Goal: Information Seeking & Learning: Check status

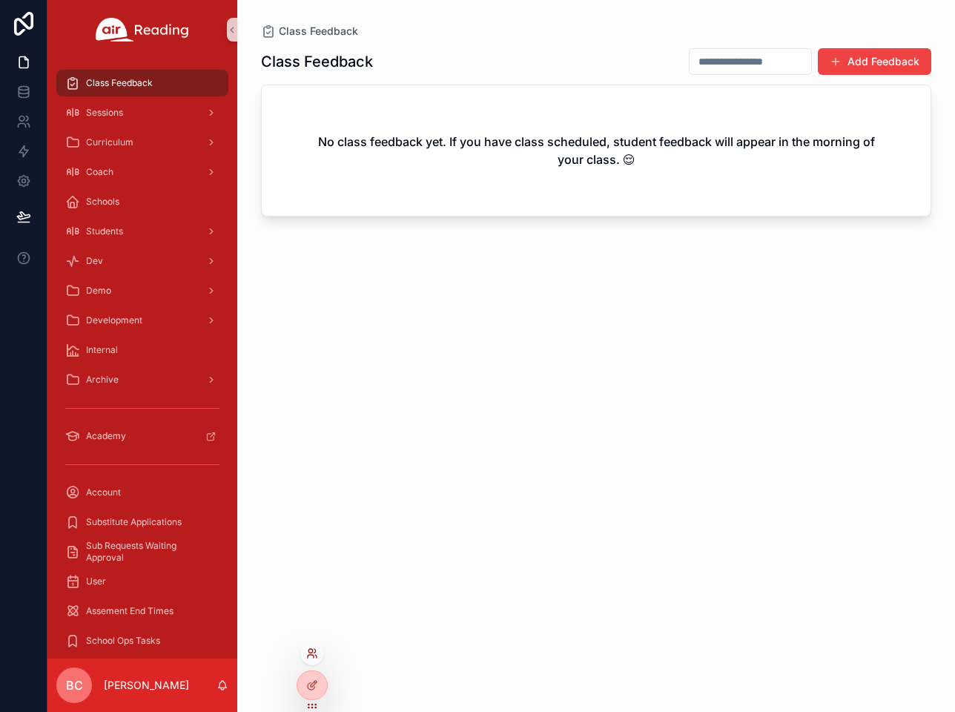
click at [313, 655] on icon at bounding box center [311, 656] width 6 height 3
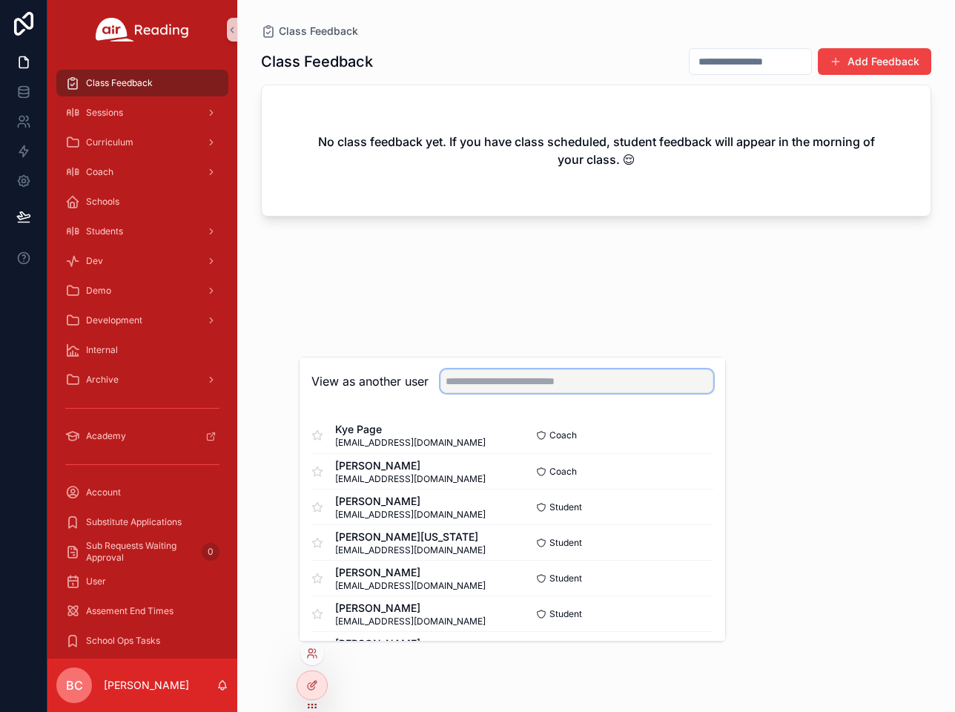
click at [484, 384] on input "text" at bounding box center [576, 381] width 273 height 24
type input "******"
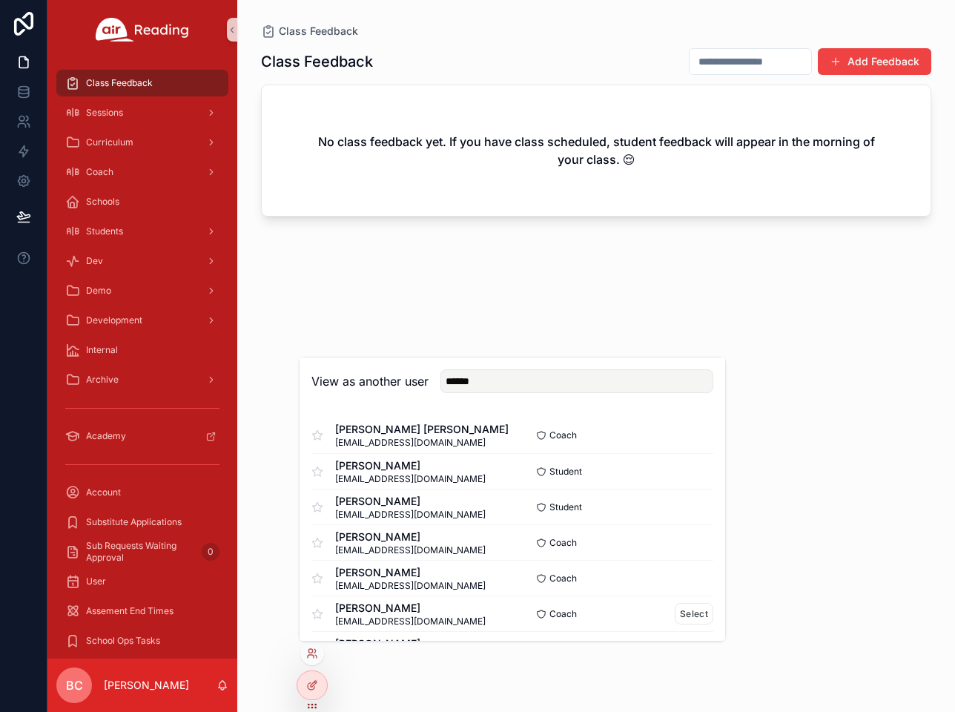
click at [419, 609] on span "[PERSON_NAME]" at bounding box center [410, 608] width 151 height 15
click at [697, 617] on button "Select" at bounding box center [694, 614] width 39 height 22
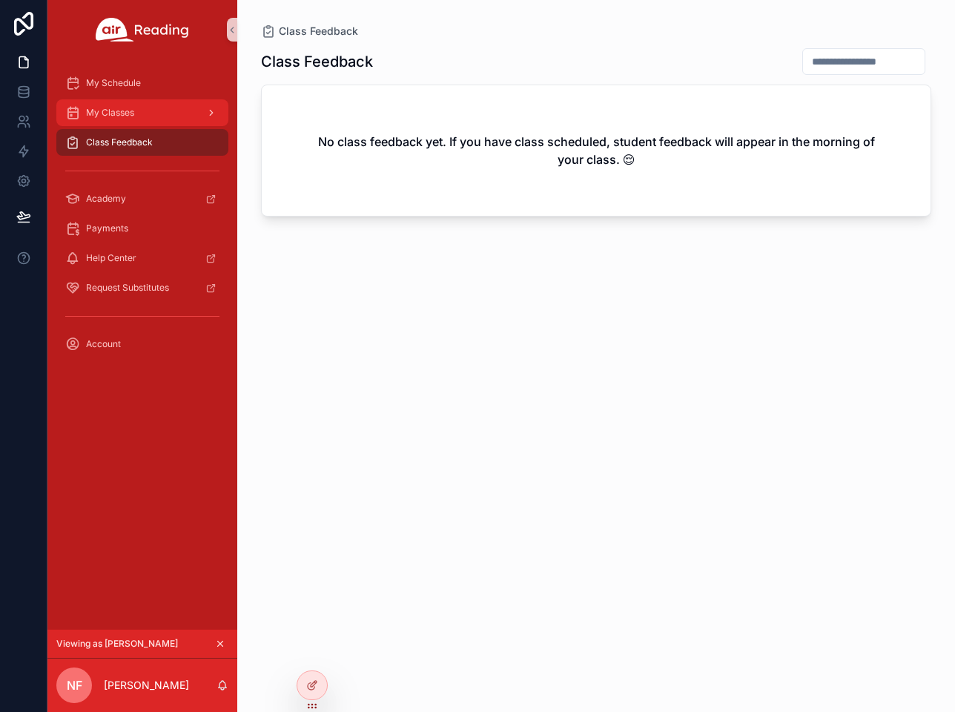
click at [147, 109] on div "My Classes" at bounding box center [142, 113] width 154 height 24
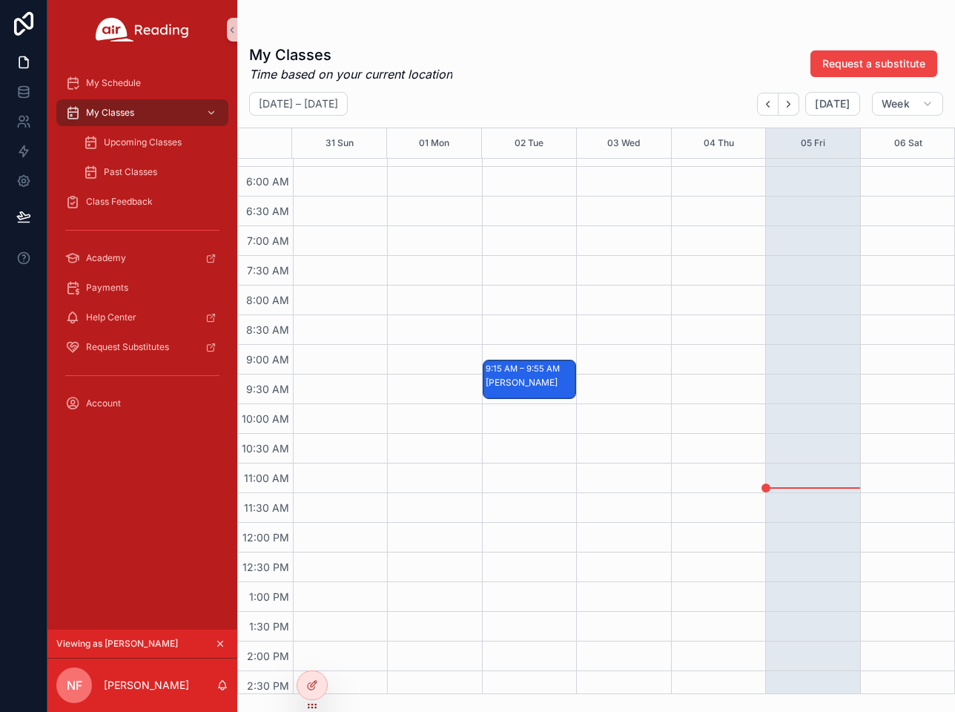
scroll to position [326, 0]
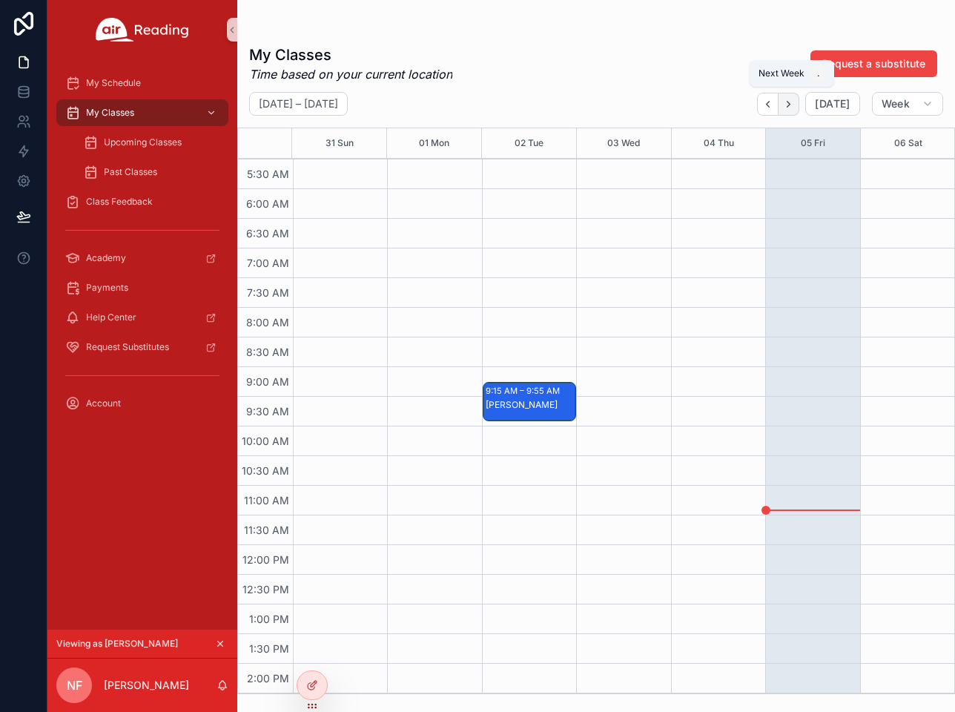
click at [797, 102] on button "Next" at bounding box center [789, 104] width 21 height 23
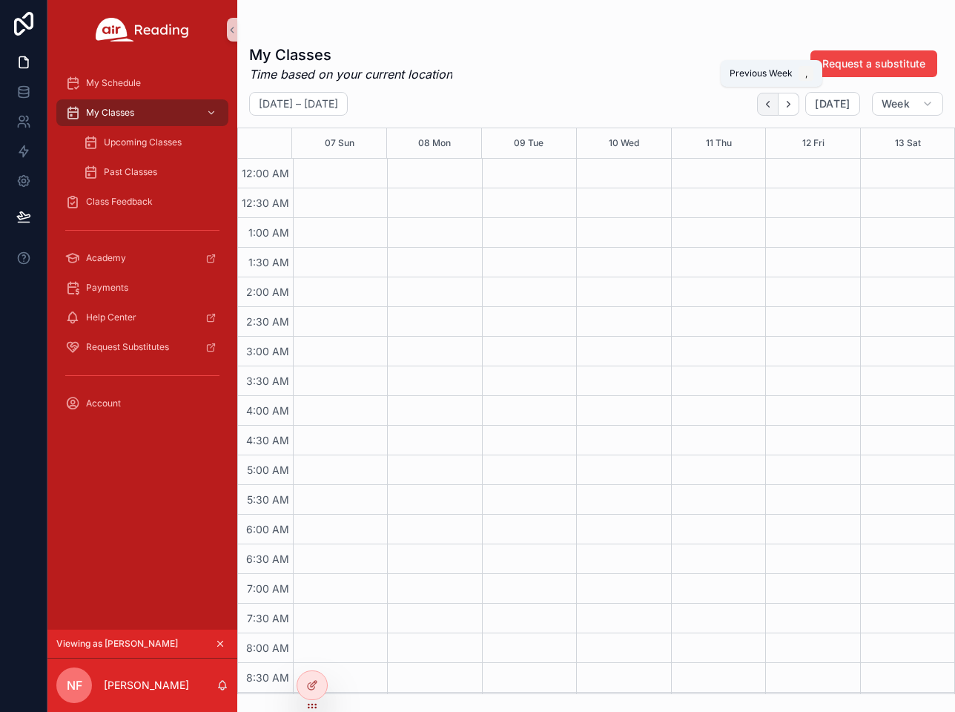
click at [770, 107] on icon "Back" at bounding box center [767, 104] width 11 height 11
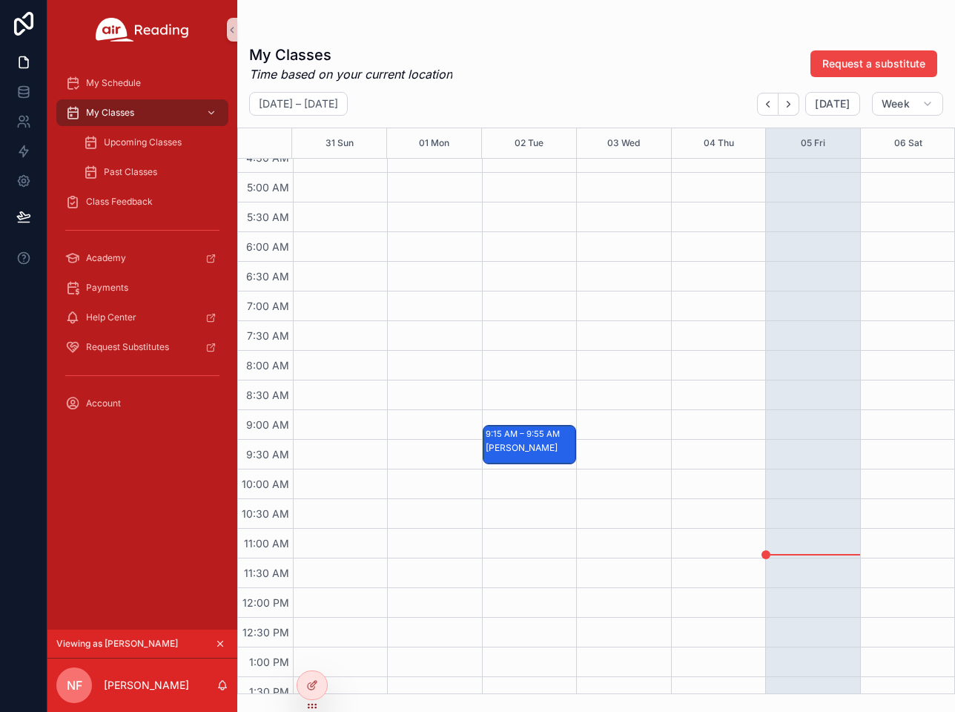
scroll to position [326, 0]
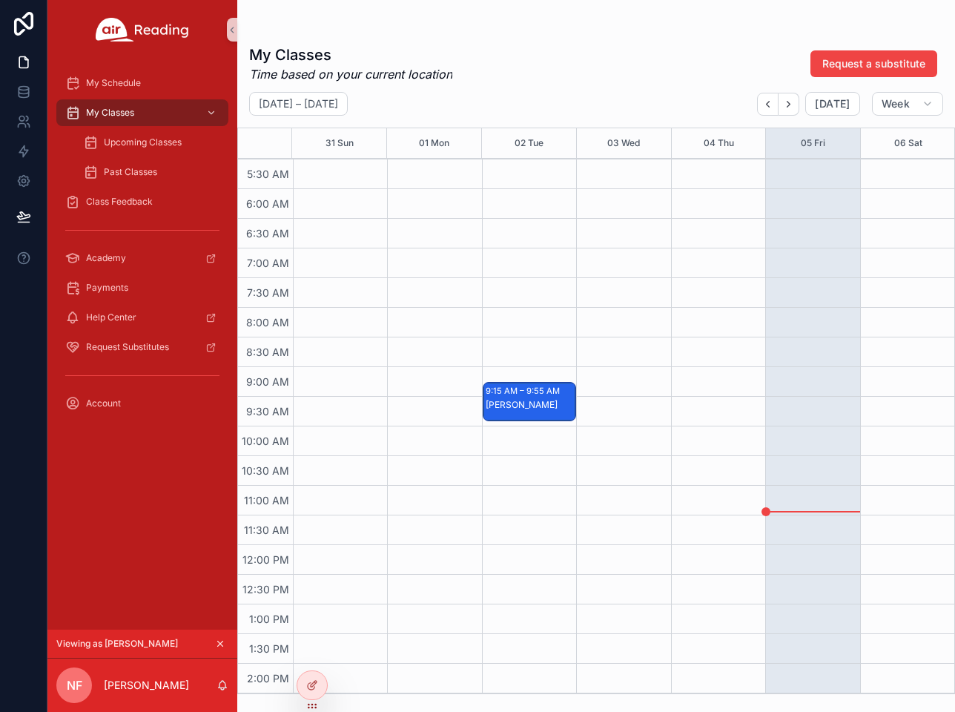
click at [535, 403] on div "Emma B" at bounding box center [530, 405] width 89 height 12
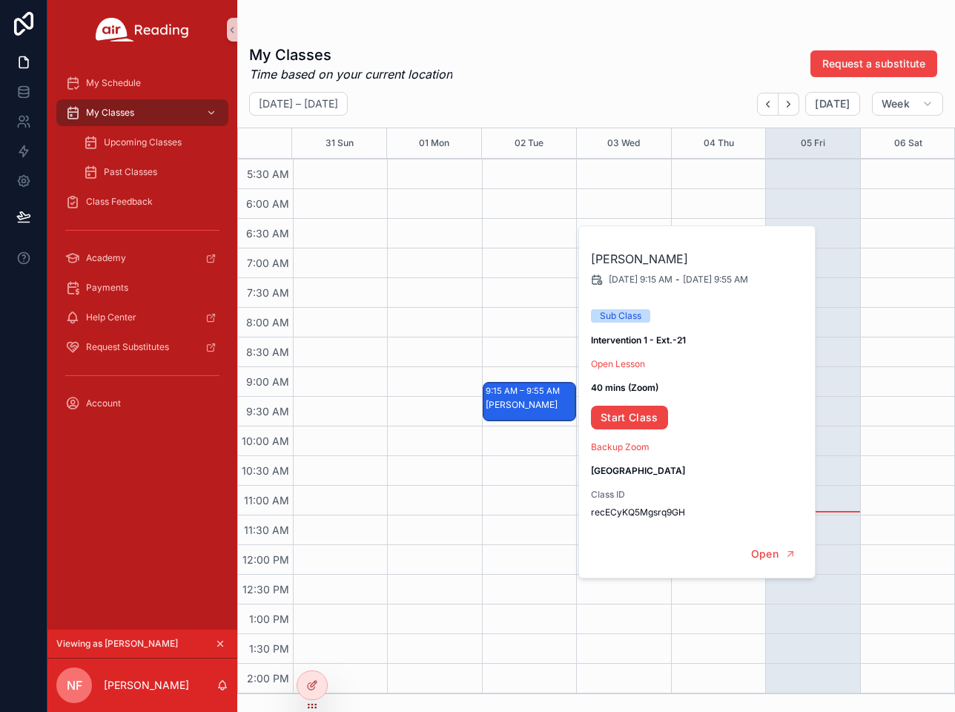
click at [487, 29] on div "scrollable content" at bounding box center [596, 30] width 694 height 12
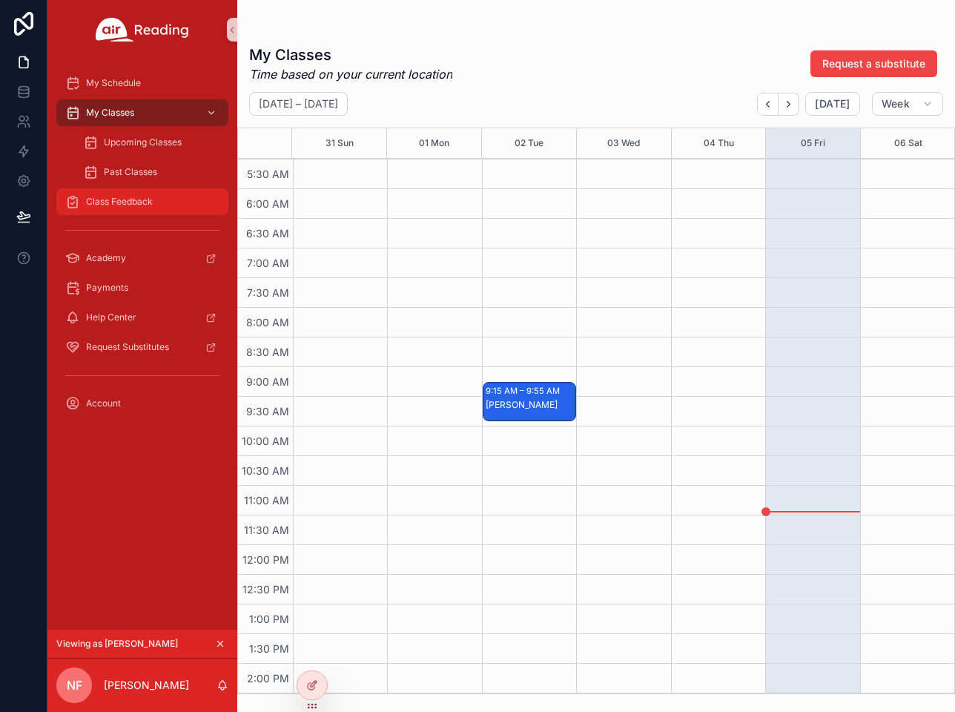
click at [152, 194] on div "Class Feedback" at bounding box center [142, 202] width 154 height 24
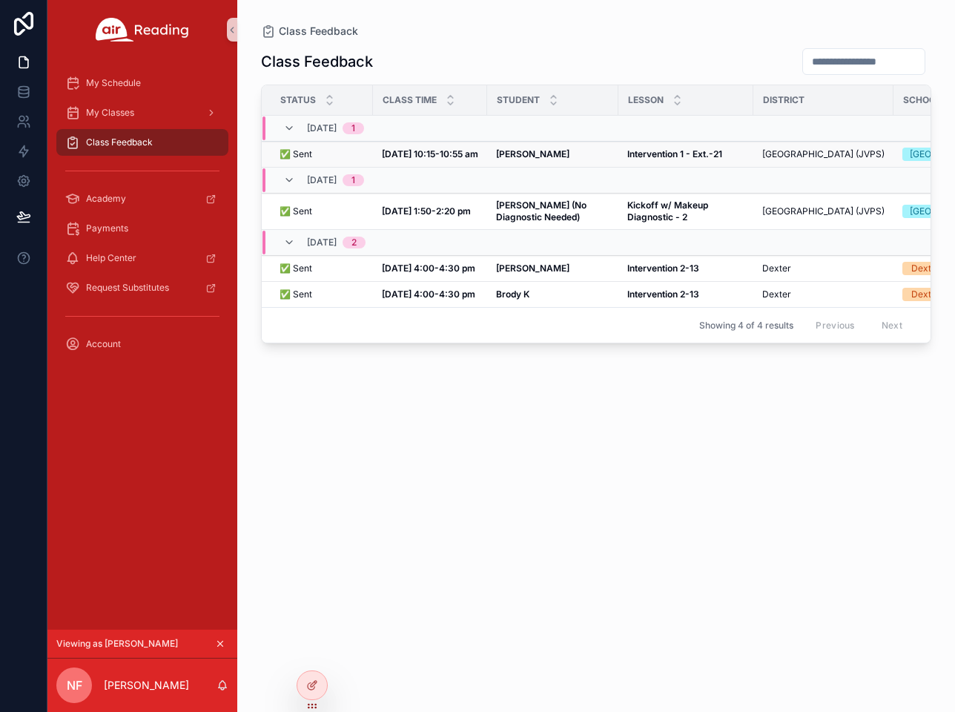
click at [435, 159] on strong "Sep 2, 10:15-10:55 am" at bounding box center [430, 153] width 96 height 11
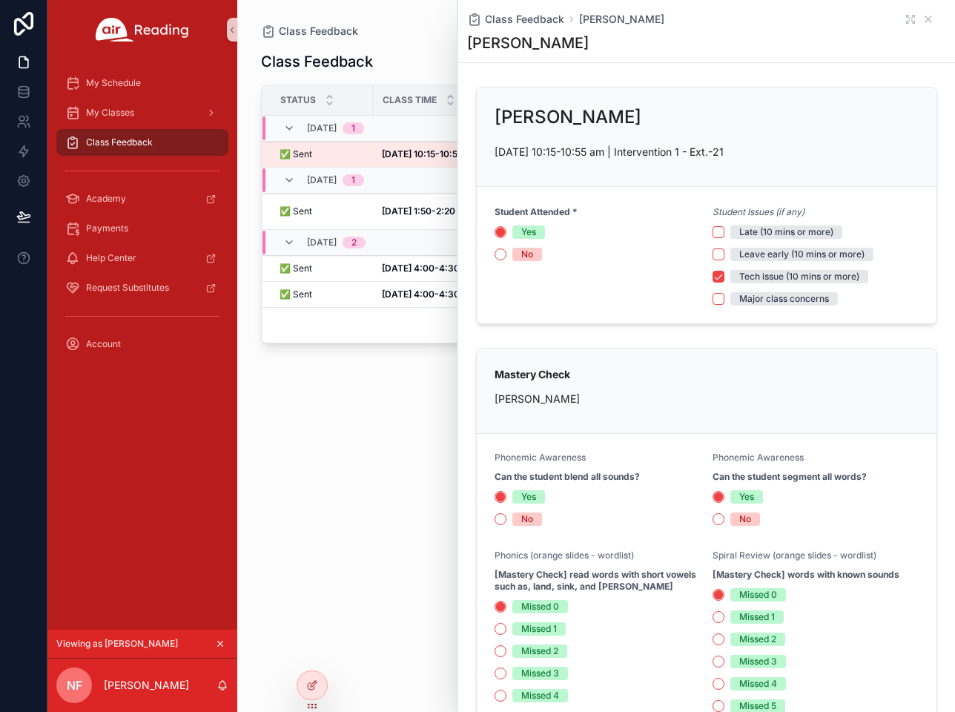
click at [407, 460] on div "Class Feedback Status Class Time Student Lesson District School Grade 09/02, Tu…" at bounding box center [596, 367] width 670 height 656
click at [929, 16] on icon "scrollable content" at bounding box center [929, 19] width 12 height 12
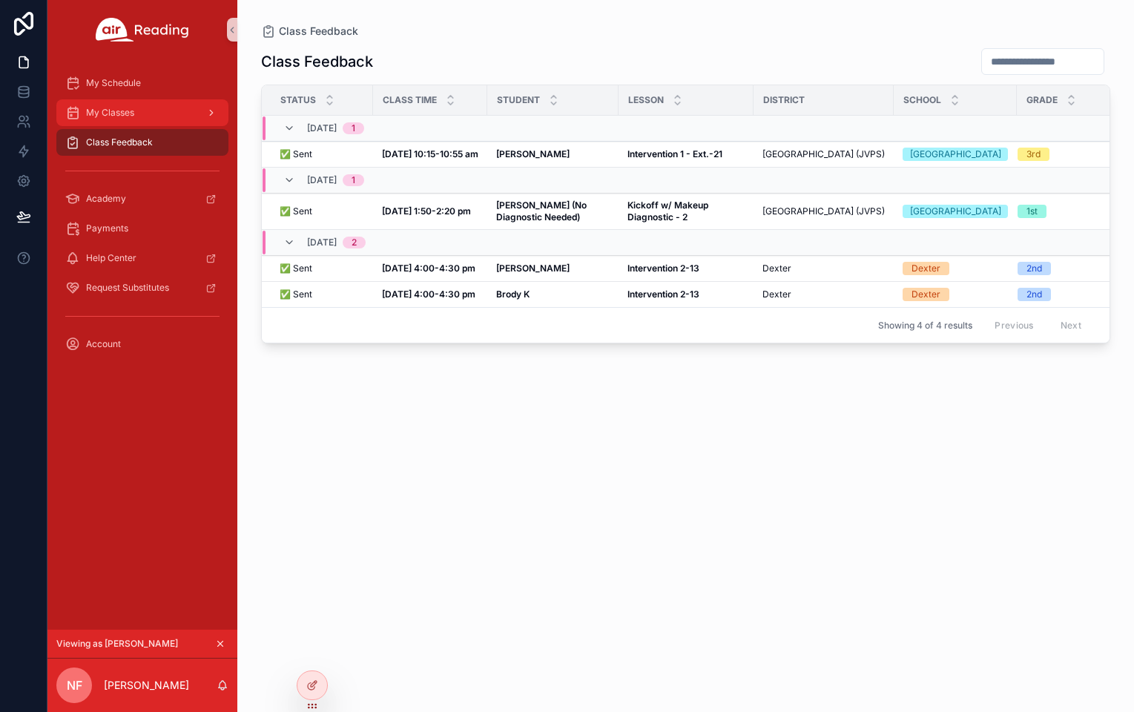
click at [164, 110] on div "My Classes" at bounding box center [142, 113] width 154 height 24
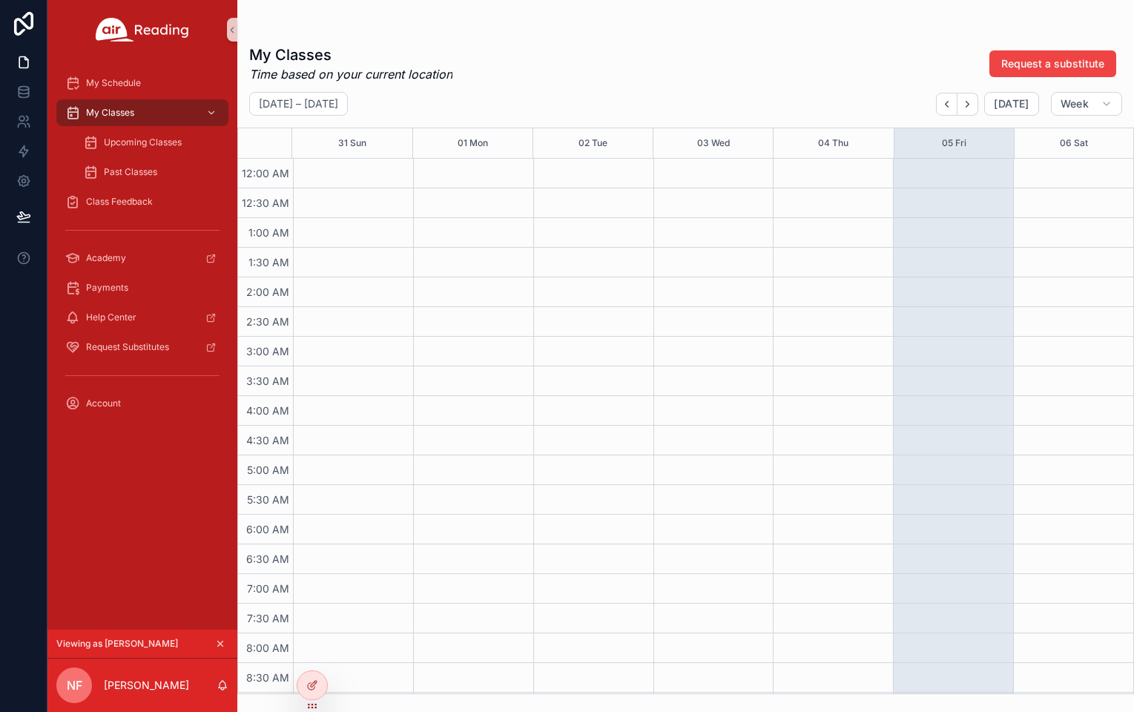
scroll to position [308, 0]
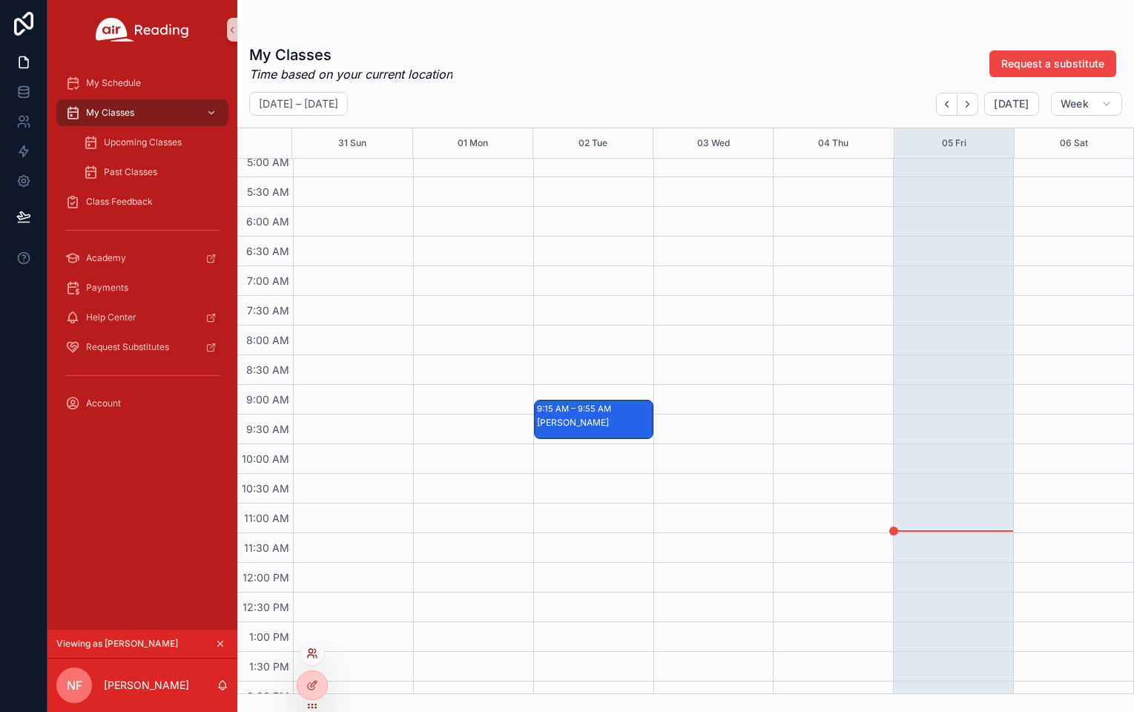
click at [307, 650] on icon at bounding box center [312, 653] width 12 height 12
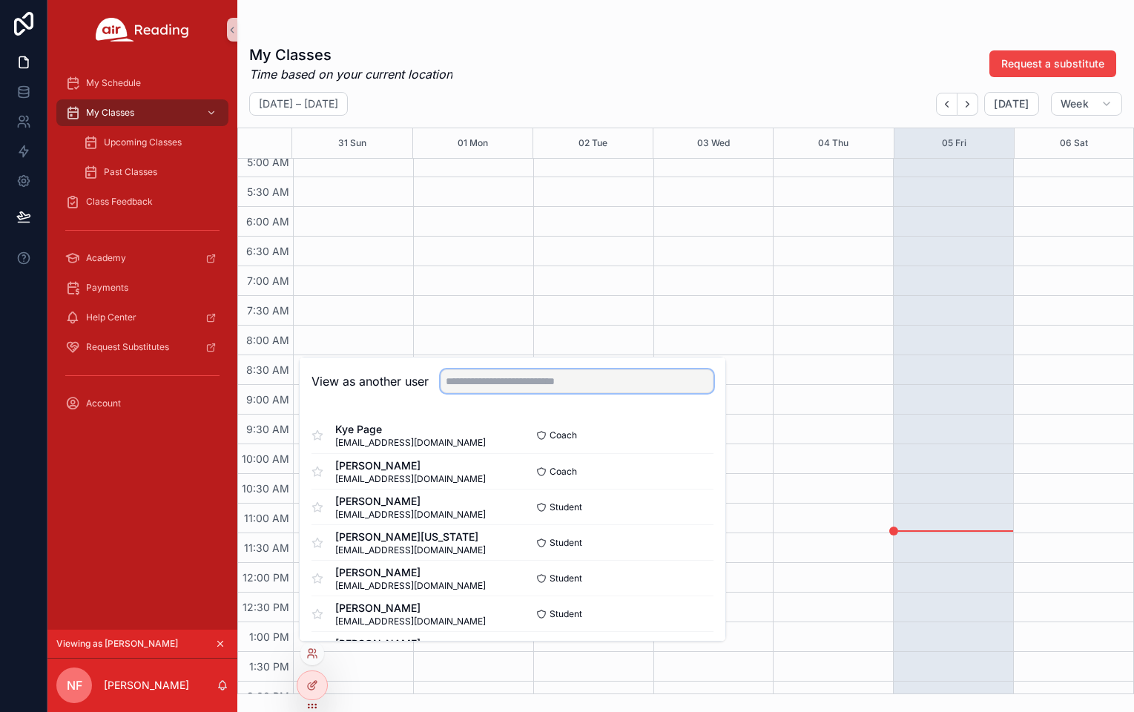
click at [474, 386] on input "text" at bounding box center [576, 381] width 273 height 24
type input "****"
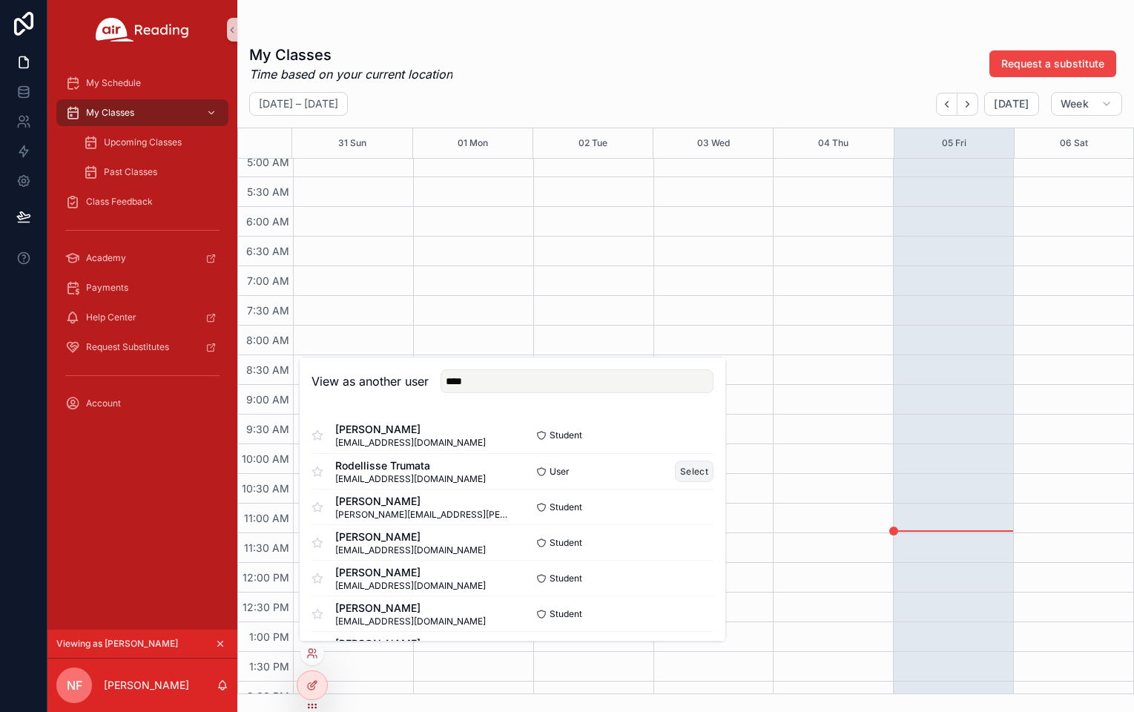
click at [698, 472] on button "Select" at bounding box center [694, 472] width 39 height 22
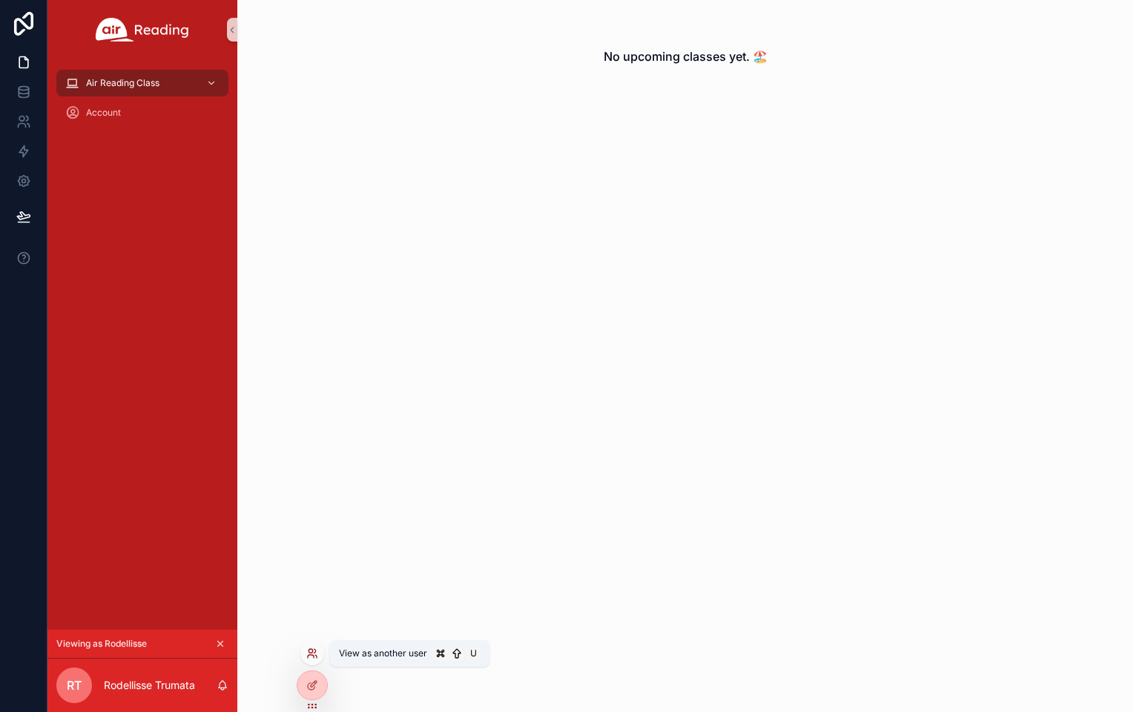
click at [310, 657] on icon at bounding box center [312, 653] width 12 height 12
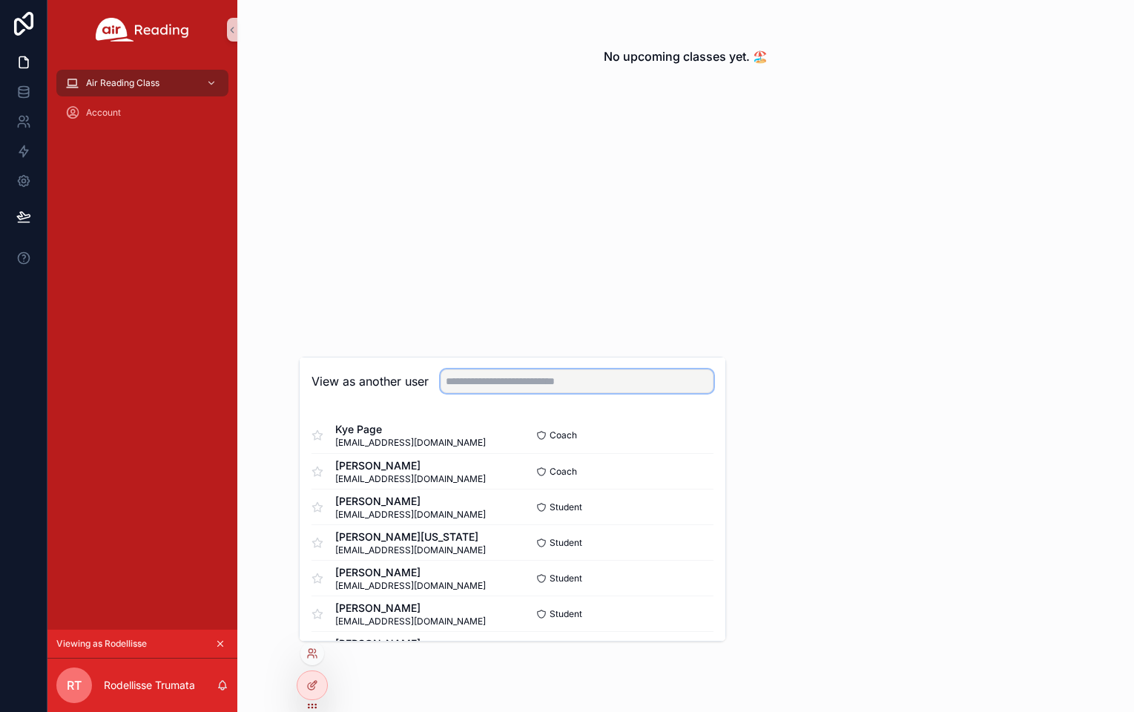
click at [478, 387] on input "text" at bounding box center [576, 381] width 273 height 24
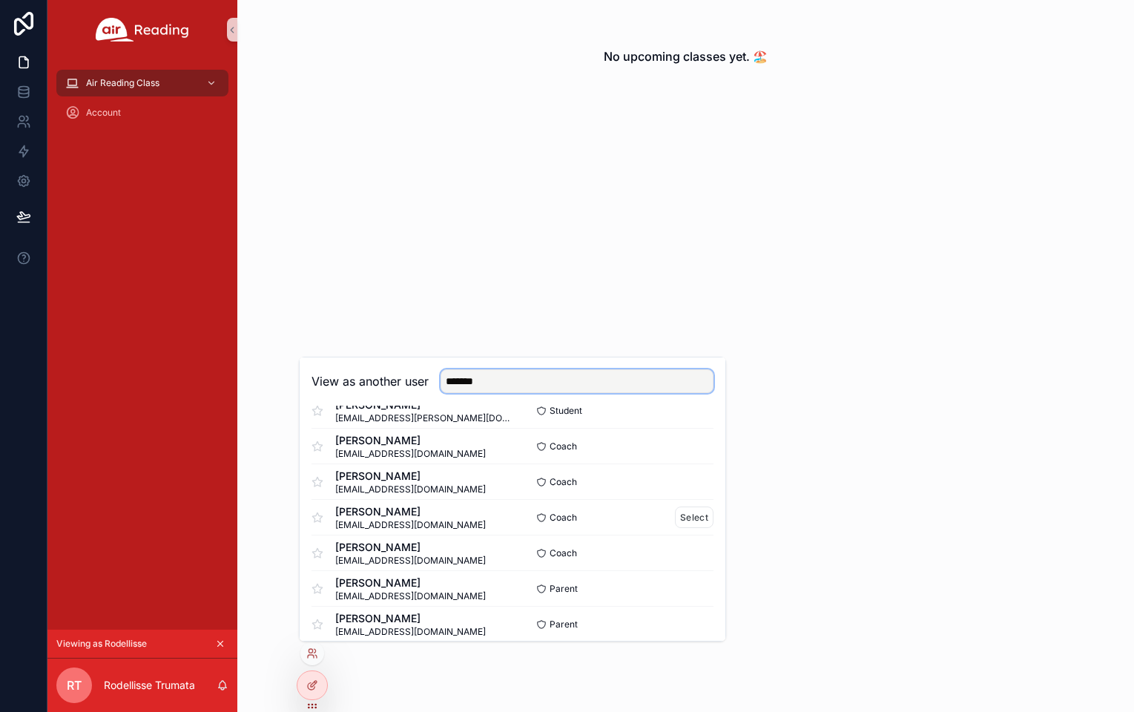
scroll to position [145, 0]
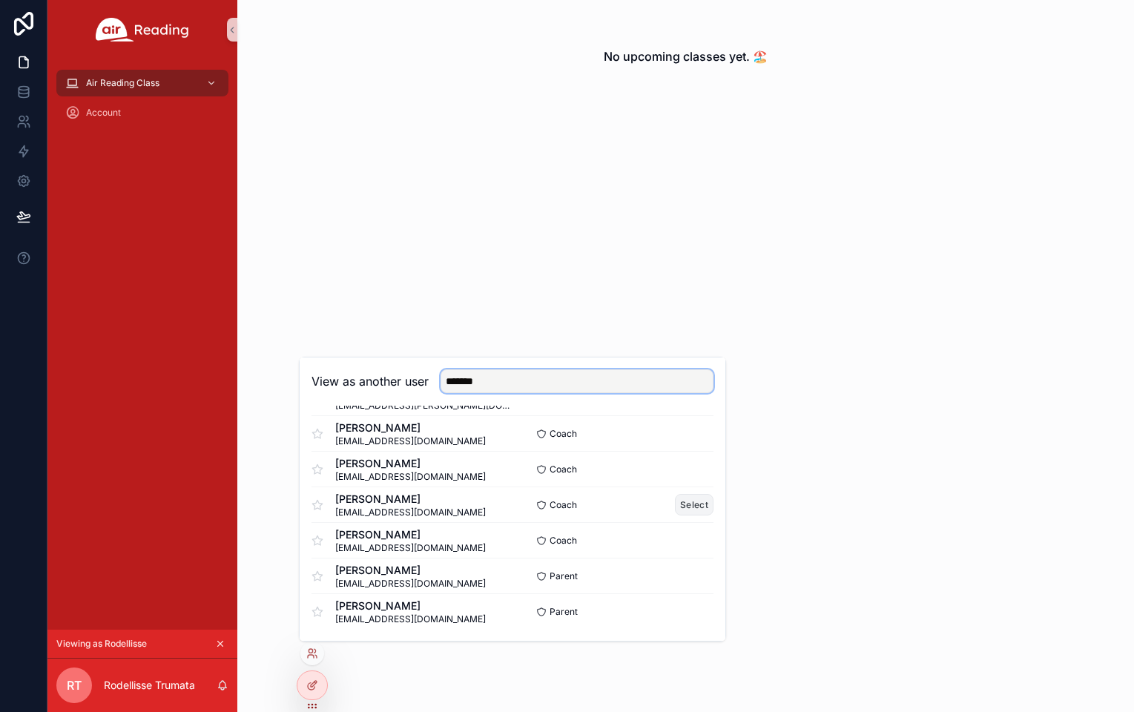
type input "*******"
click at [690, 508] on button "Select" at bounding box center [694, 505] width 39 height 22
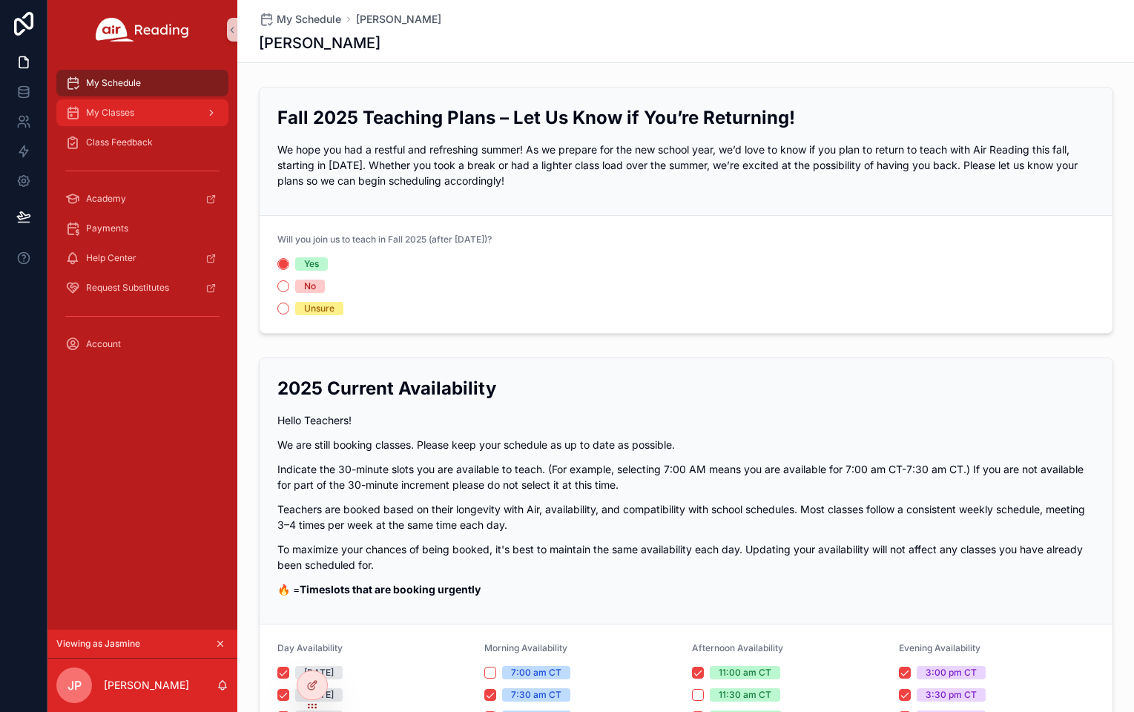
click at [144, 112] on div "My Classes" at bounding box center [142, 113] width 154 height 24
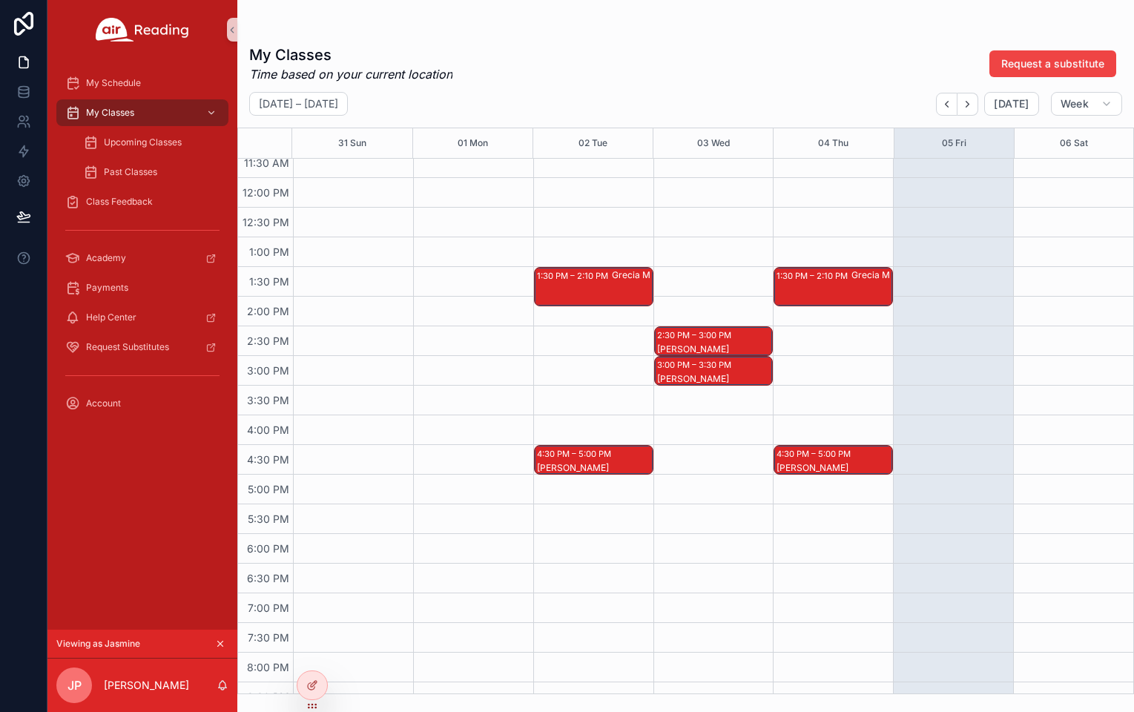
scroll to position [693, 0]
click at [977, 108] on button "Next" at bounding box center [967, 104] width 21 height 23
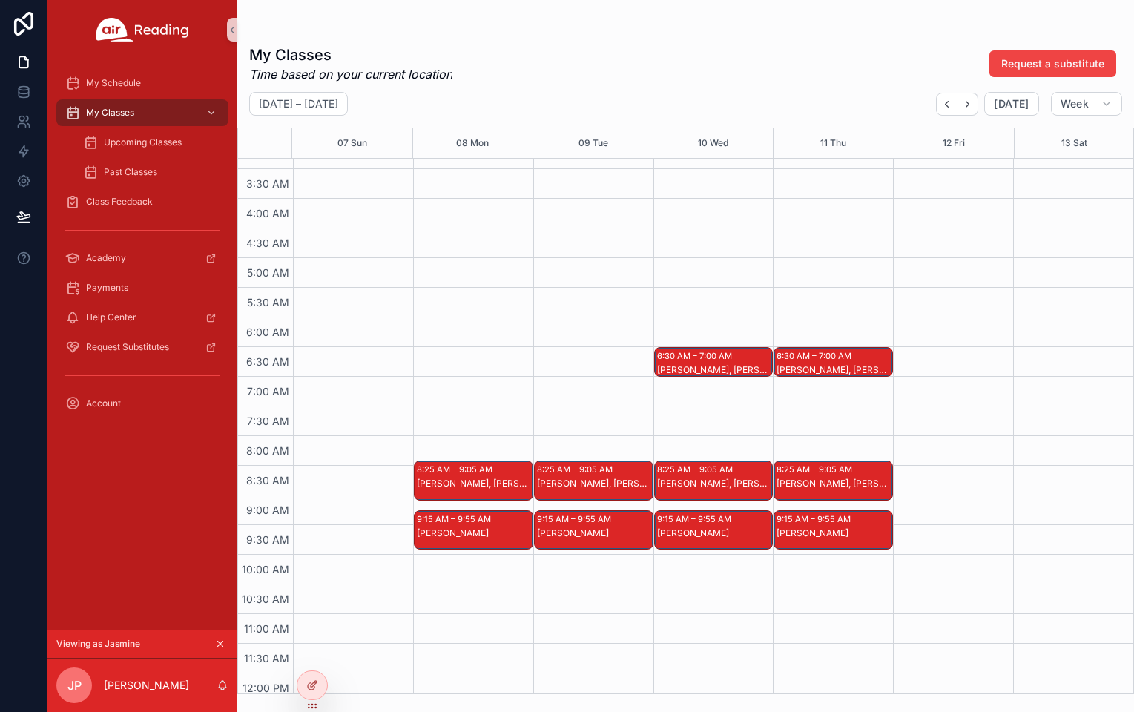
scroll to position [197, 0]
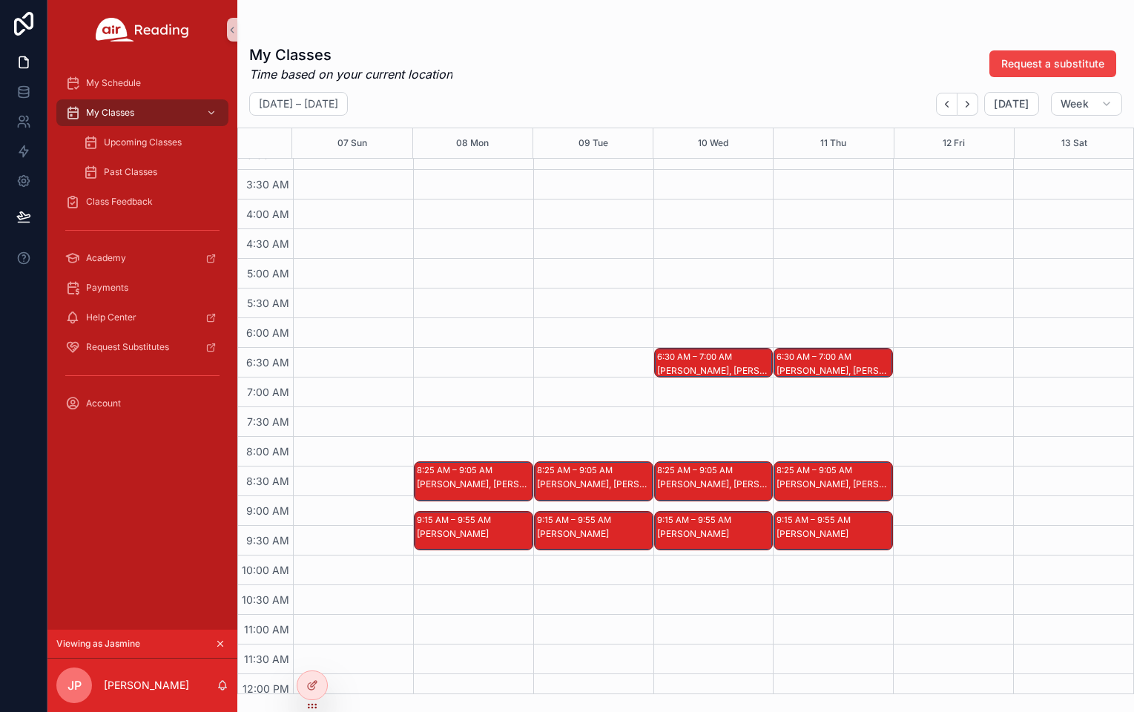
click at [463, 492] on div "Nehemiah S, Klaryssa A" at bounding box center [474, 496] width 115 height 36
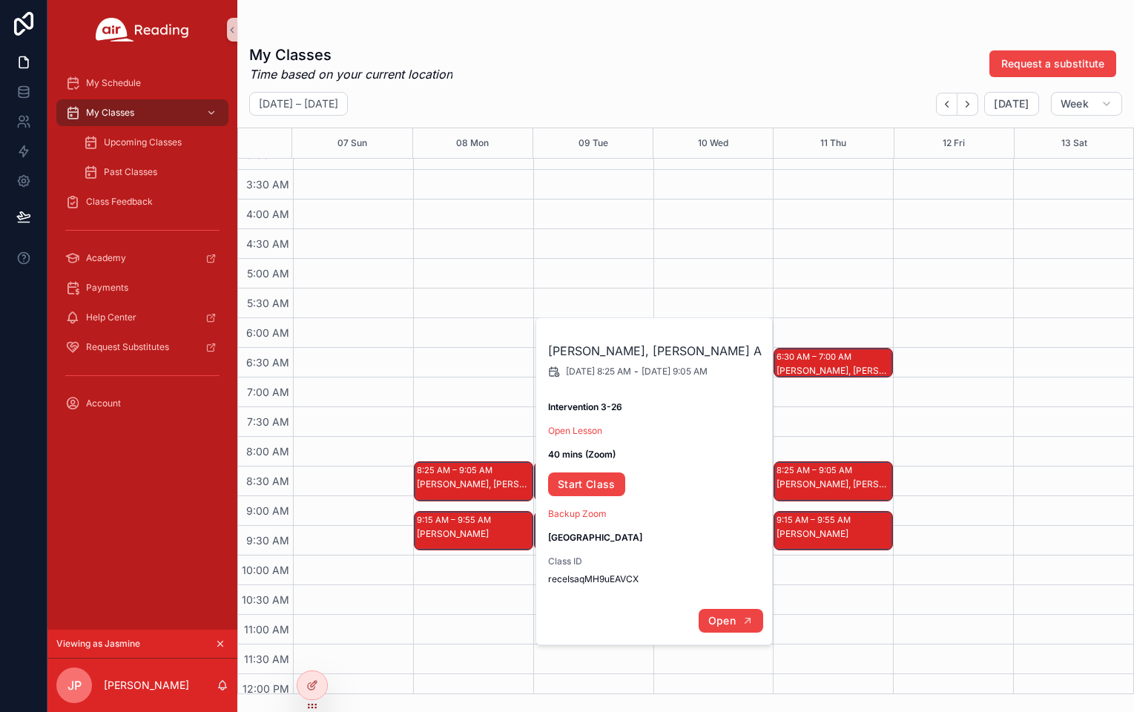
click at [726, 620] on span "Open" at bounding box center [721, 620] width 27 height 13
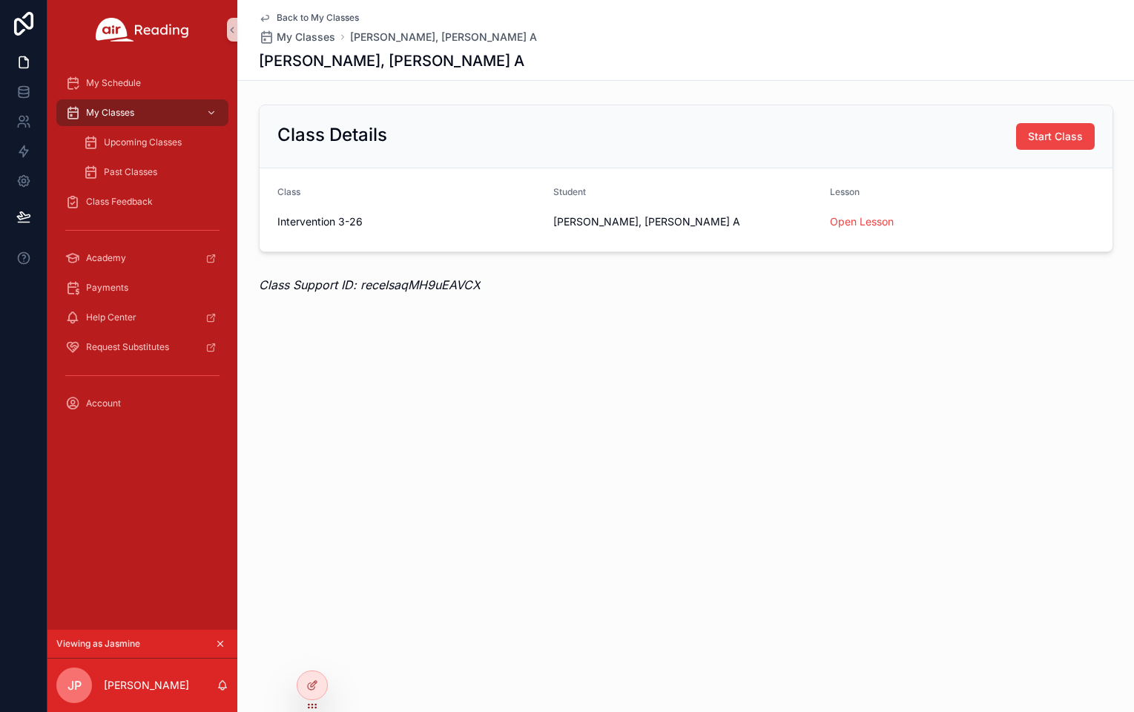
click at [294, 19] on span "Back to My Classes" at bounding box center [318, 18] width 82 height 12
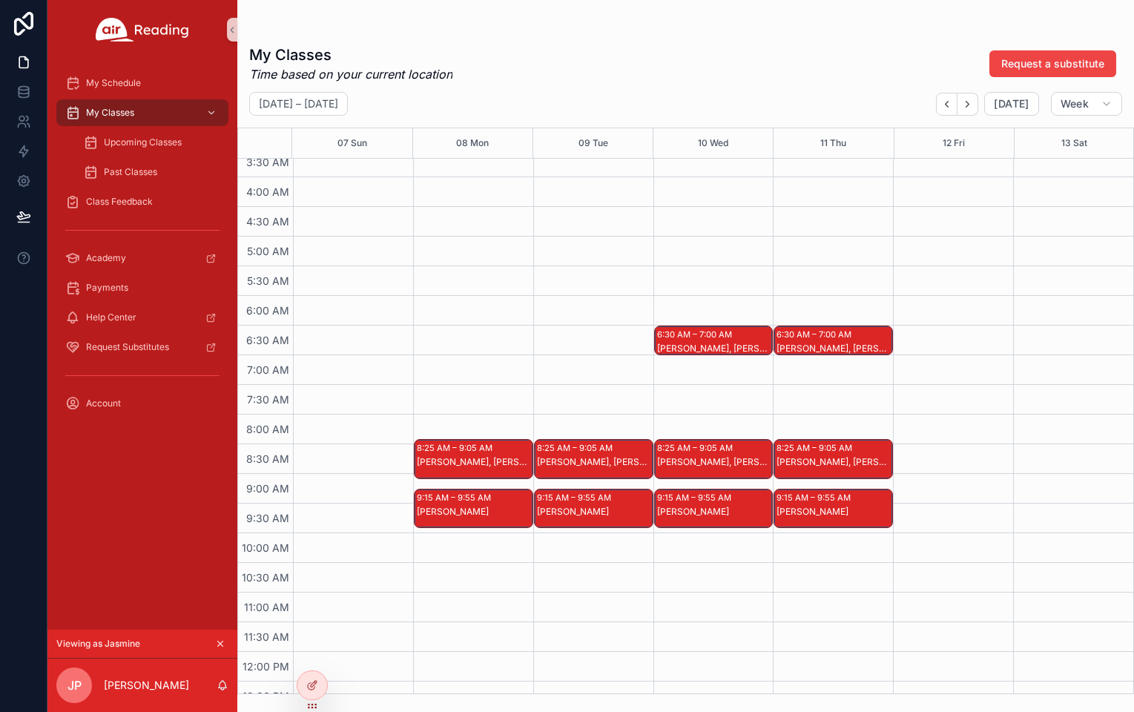
scroll to position [239, 0]
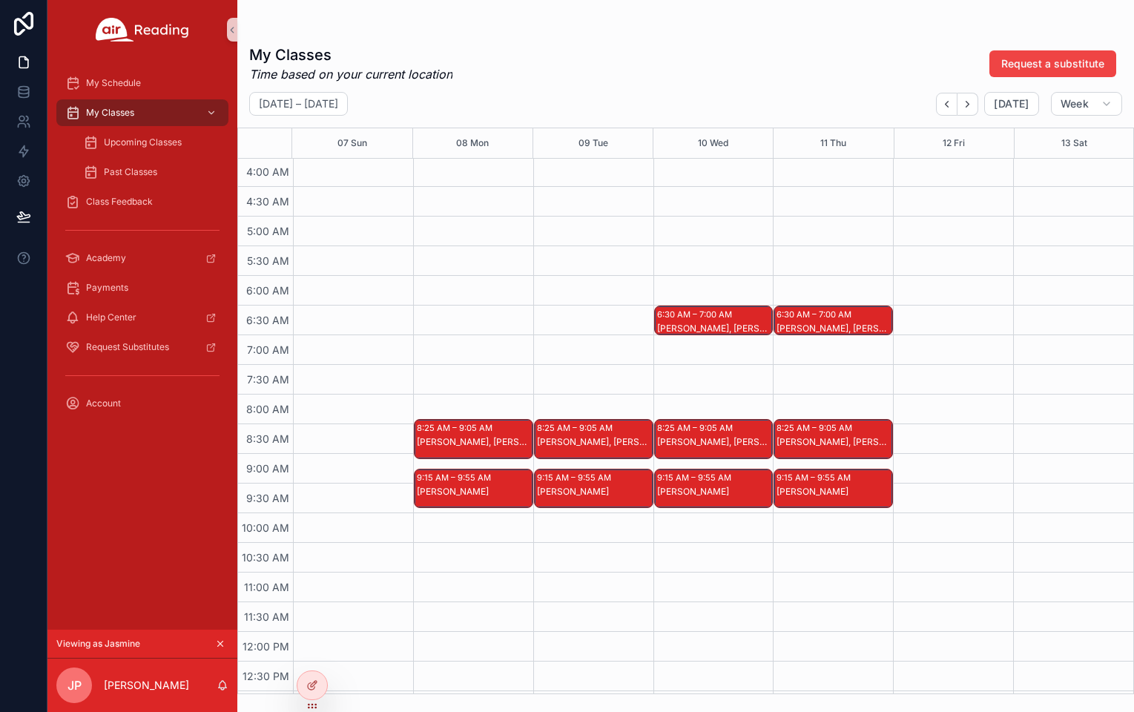
click at [462, 438] on div "Nehemiah S, Klaryssa A" at bounding box center [474, 442] width 115 height 12
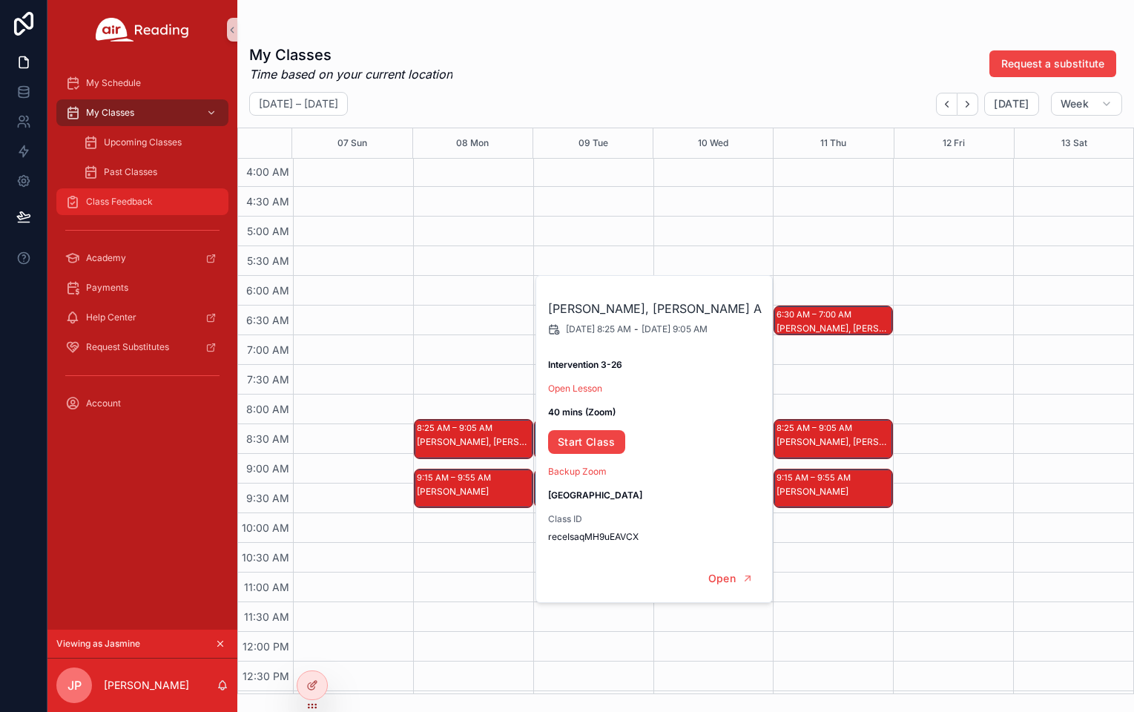
click at [138, 197] on span "Class Feedback" at bounding box center [119, 202] width 67 height 12
